Goal: Transaction & Acquisition: Purchase product/service

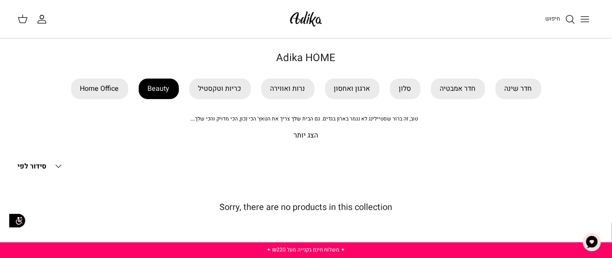
click at [160, 89] on link "Beauty" at bounding box center [159, 88] width 40 height 20
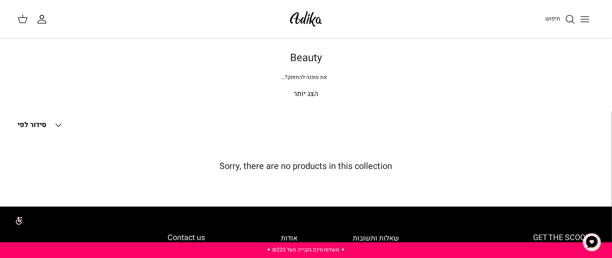
click at [60, 125] on icon "Down" at bounding box center [58, 125] width 10 height 10
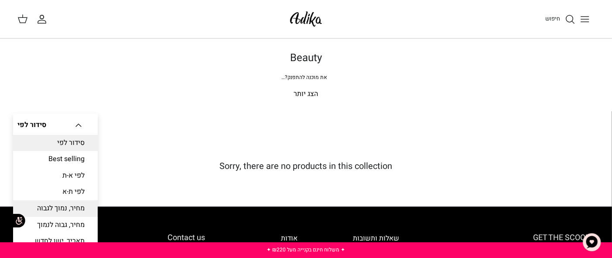
click at [63, 211] on link "מחיר, נמוך לגבוה" at bounding box center [55, 208] width 85 height 17
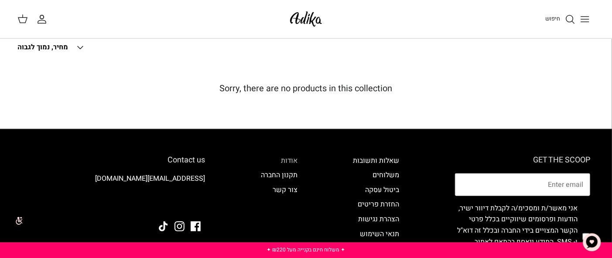
scroll to position [78, 0]
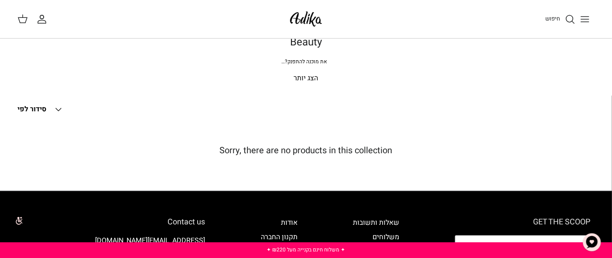
scroll to position [78, 0]
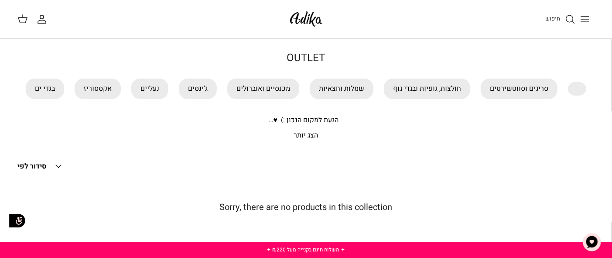
click at [303, 141] on p "הצג יותר" at bounding box center [305, 135] width 577 height 11
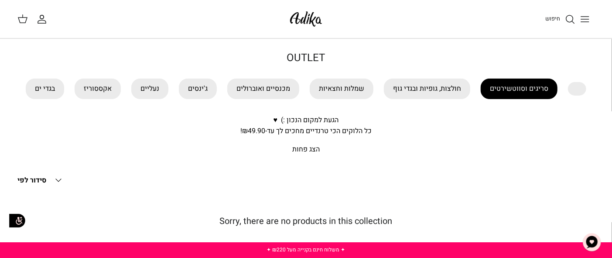
click at [526, 91] on link "סריגים וסווטשירטים" at bounding box center [518, 88] width 77 height 20
